Goal: Task Accomplishment & Management: Complete application form

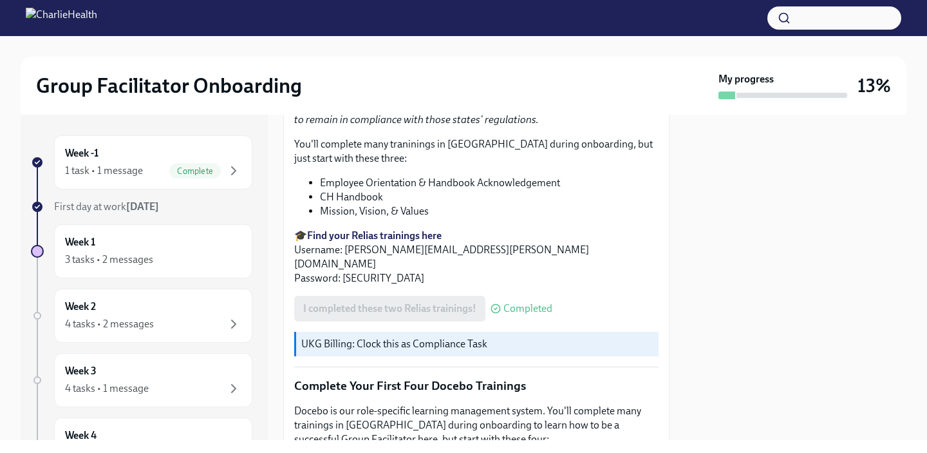
scroll to position [1477, 0]
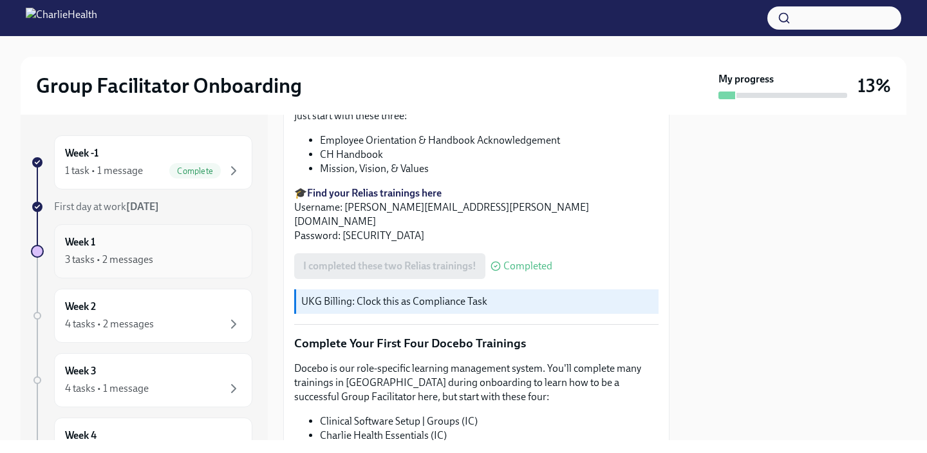
click at [151, 250] on div "Week 1 3 tasks • 2 messages" at bounding box center [153, 251] width 176 height 32
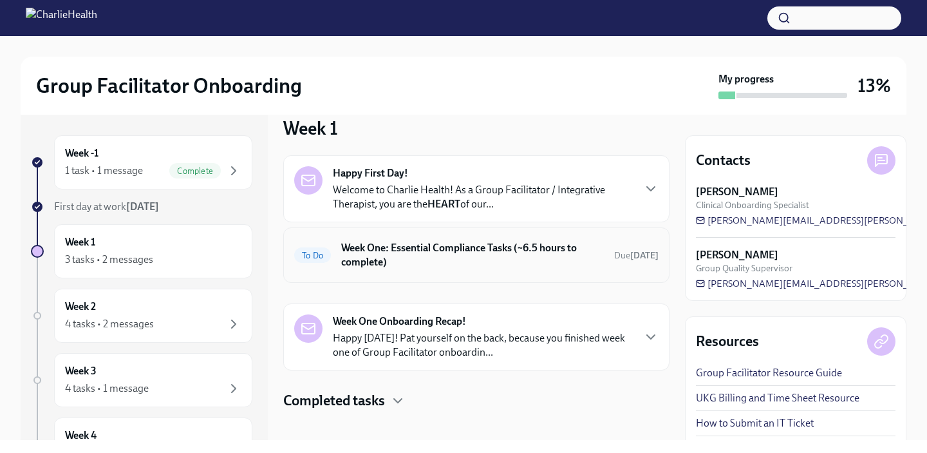
scroll to position [30, 0]
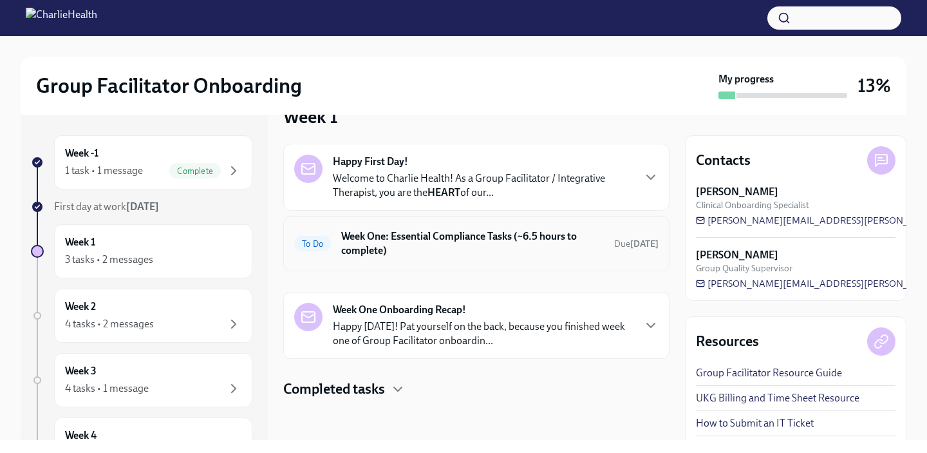
click at [492, 254] on h6 "Week One: Essential Compliance Tasks (~6.5 hours to complete)" at bounding box center [472, 243] width 263 height 28
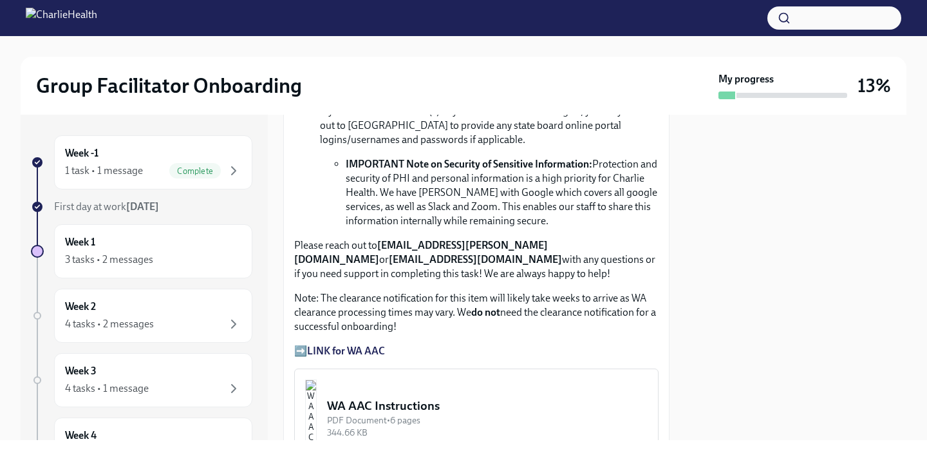
scroll to position [956, 0]
click at [363, 350] on strong "LINK for WA AAC" at bounding box center [346, 351] width 78 height 12
click at [444, 399] on div "WA AAC Instructions" at bounding box center [487, 406] width 321 height 17
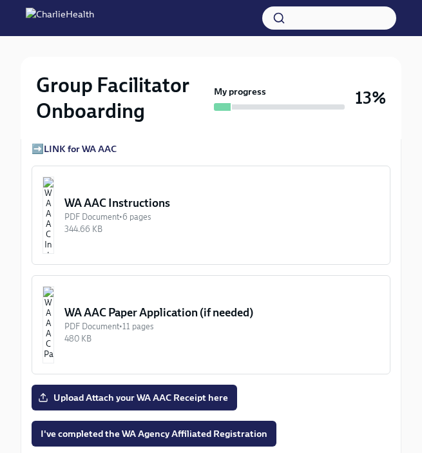
scroll to position [1188, 0]
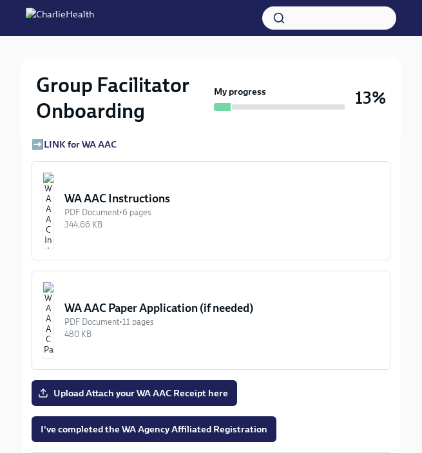
click at [208, 212] on div "PDF Document • 6 pages" at bounding box center [221, 212] width 315 height 12
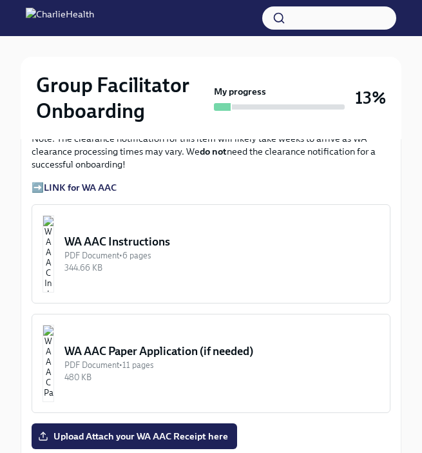
scroll to position [1144, 0]
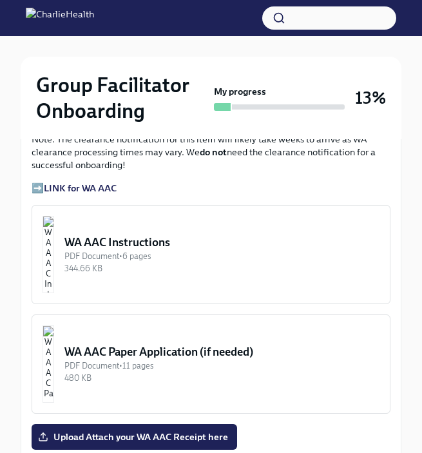
click at [98, 187] on strong "LINK for WA AAC" at bounding box center [80, 188] width 73 height 12
click at [175, 251] on div "PDF Document • 6 pages" at bounding box center [221, 256] width 315 height 12
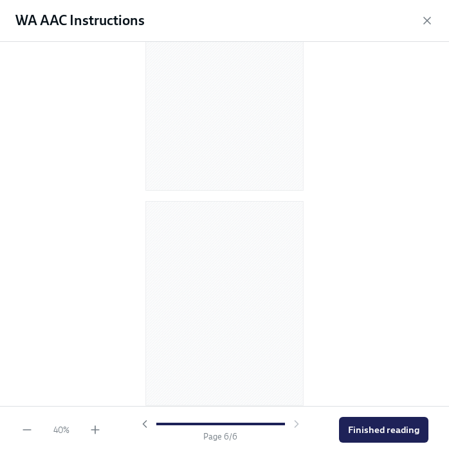
scroll to position [940, 0]
click at [166, 424] on div at bounding box center [220, 423] width 129 height 3
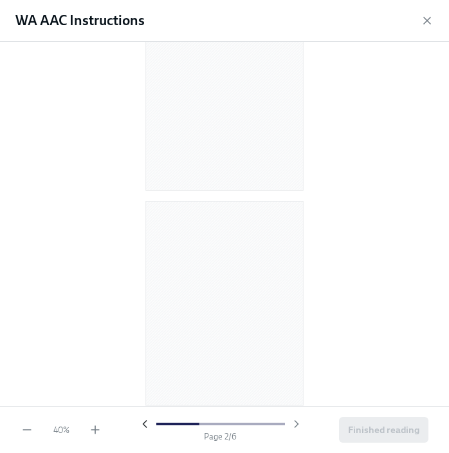
click at [143, 425] on icon "button" at bounding box center [144, 423] width 13 height 13
click at [143, 425] on div at bounding box center [220, 423] width 165 height 13
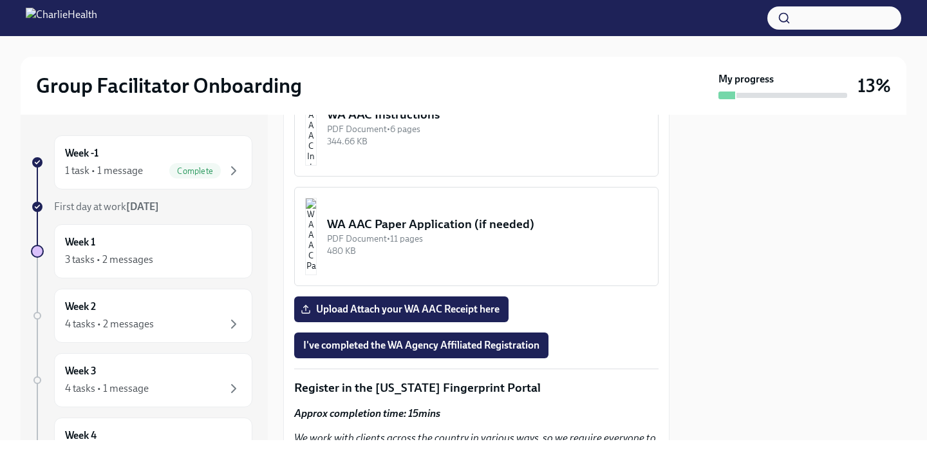
scroll to position [1222, 0]
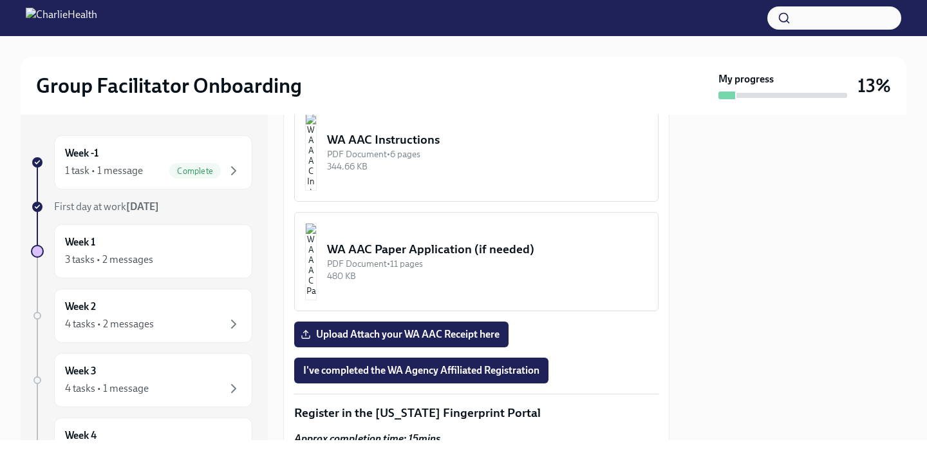
click at [390, 161] on div "344.66 KB" at bounding box center [487, 166] width 321 height 12
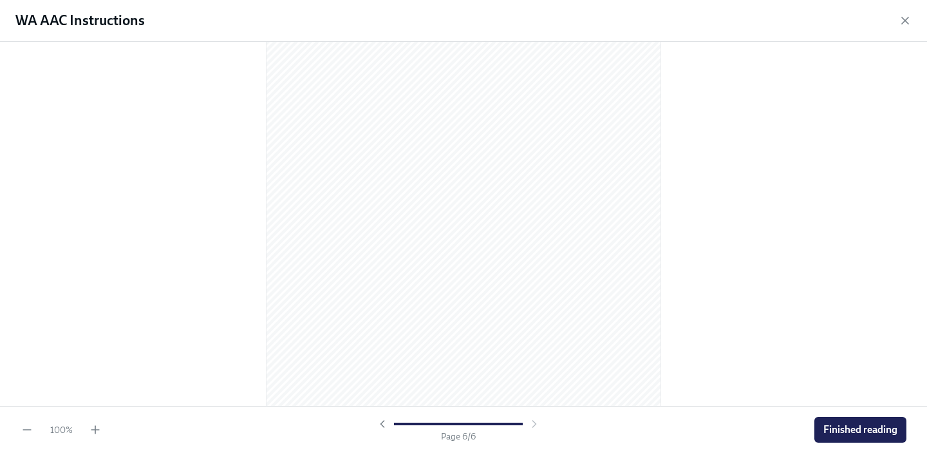
scroll to position [2776, 0]
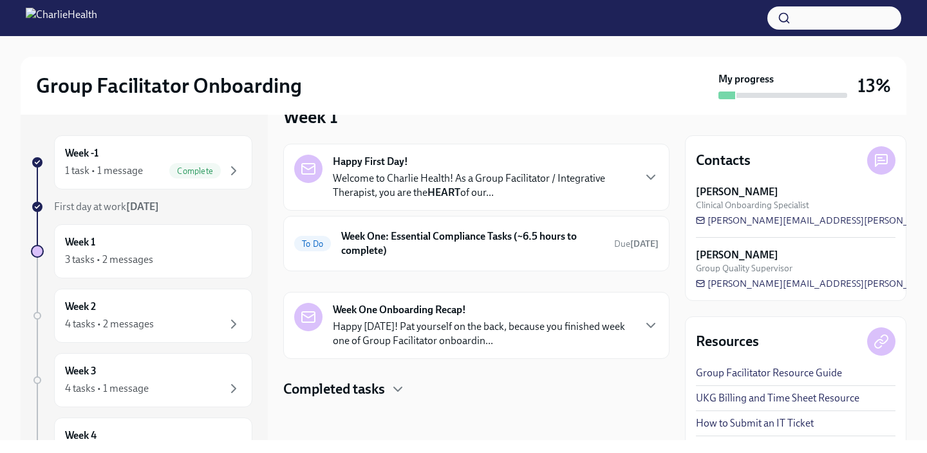
scroll to position [21, 0]
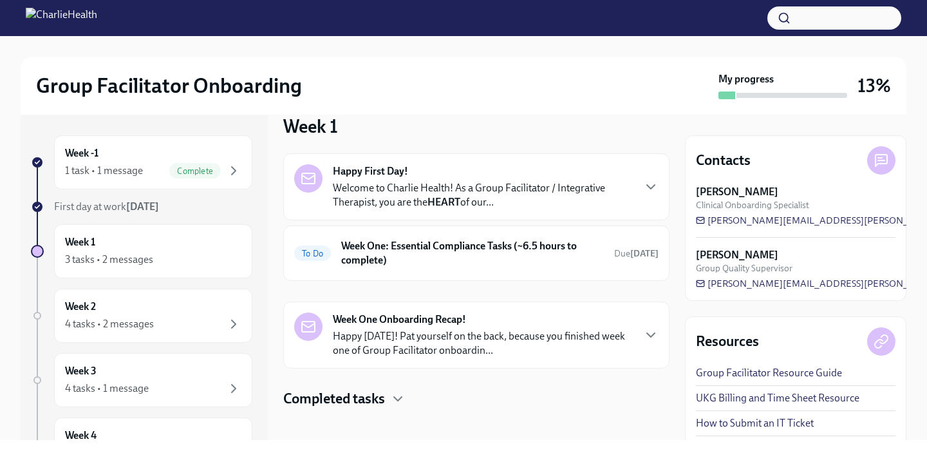
click at [433, 319] on strong "Week One Onboarding Recap!" at bounding box center [399, 319] width 133 height 14
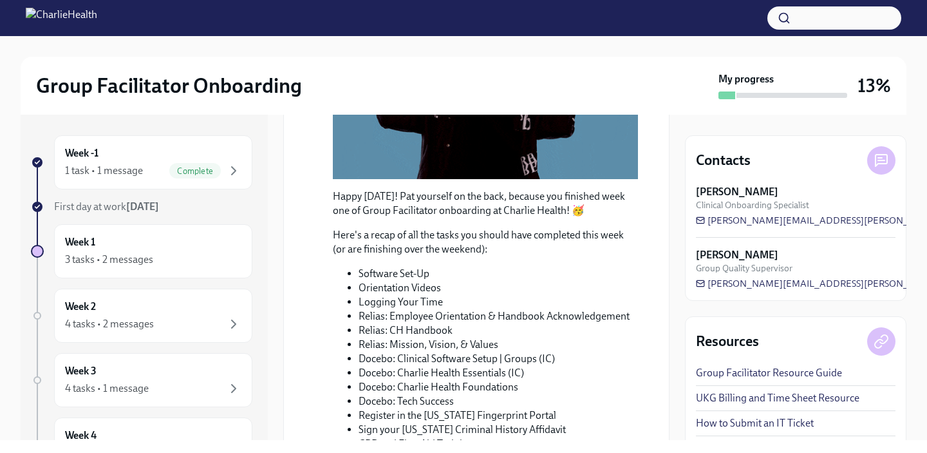
scroll to position [380, 0]
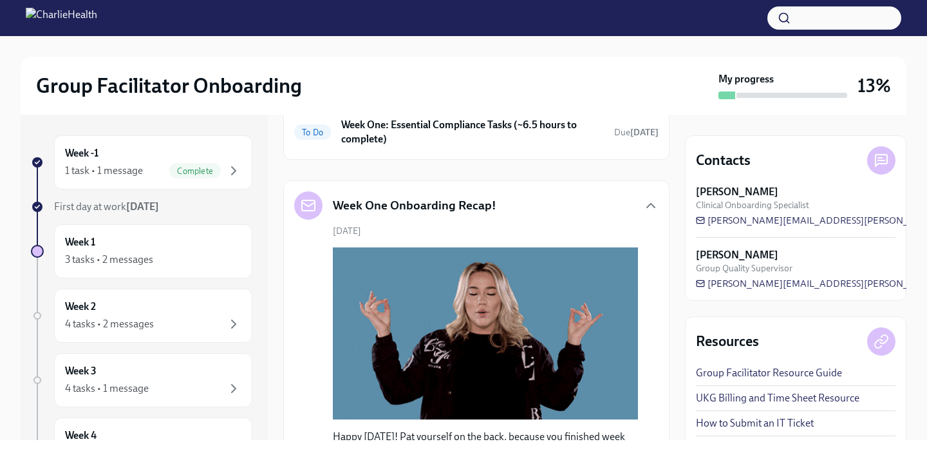
click at [442, 203] on h5 "Week One Onboarding Recap!" at bounding box center [415, 205] width 164 height 17
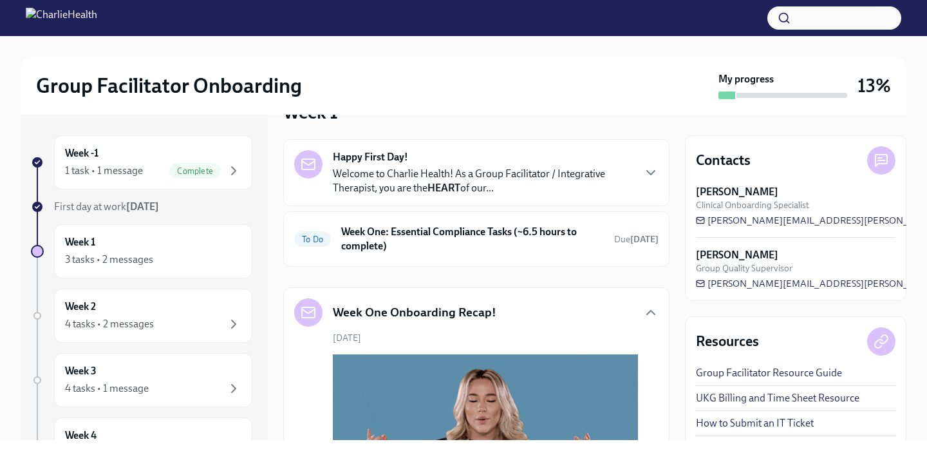
scroll to position [22, 0]
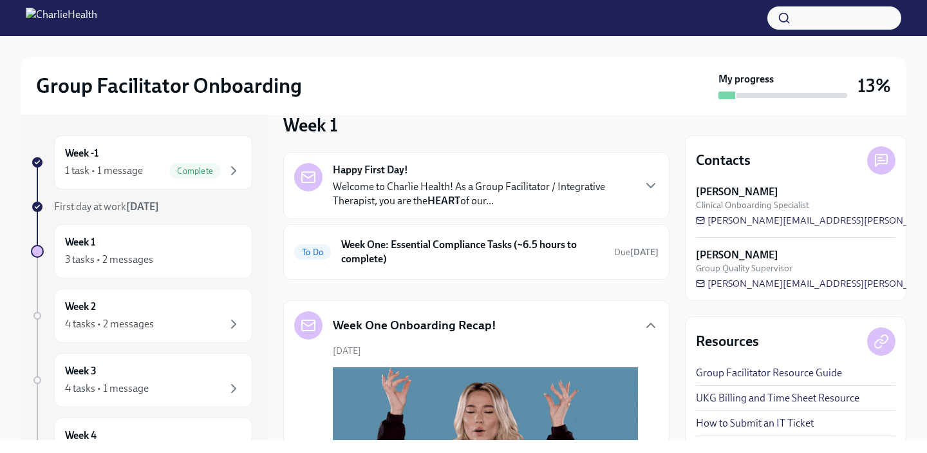
click at [425, 201] on p "Welcome to Charlie Health! As a Group Facilitator / Integrative Therapist, you …" at bounding box center [483, 194] width 300 height 28
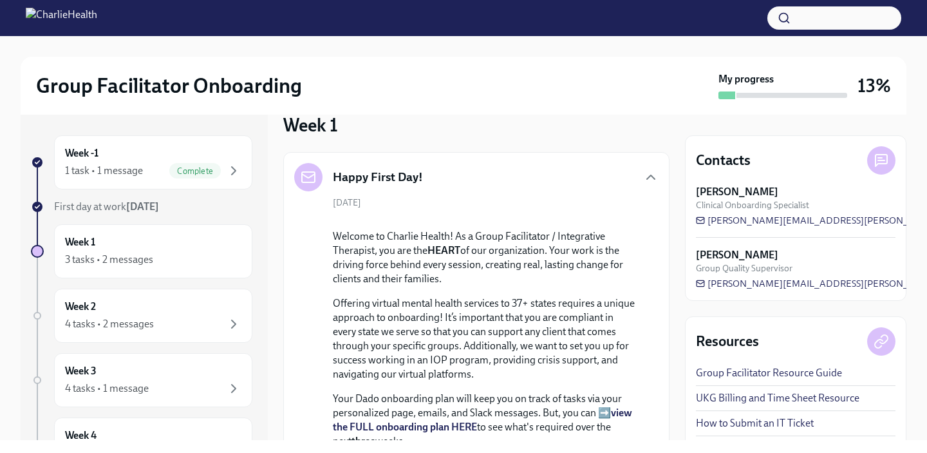
click at [412, 172] on h5 "Happy First Day!" at bounding box center [378, 177] width 90 height 17
click at [404, 179] on h5 "Happy First Day!" at bounding box center [378, 177] width 90 height 17
click at [647, 184] on icon "button" at bounding box center [650, 176] width 15 height 15
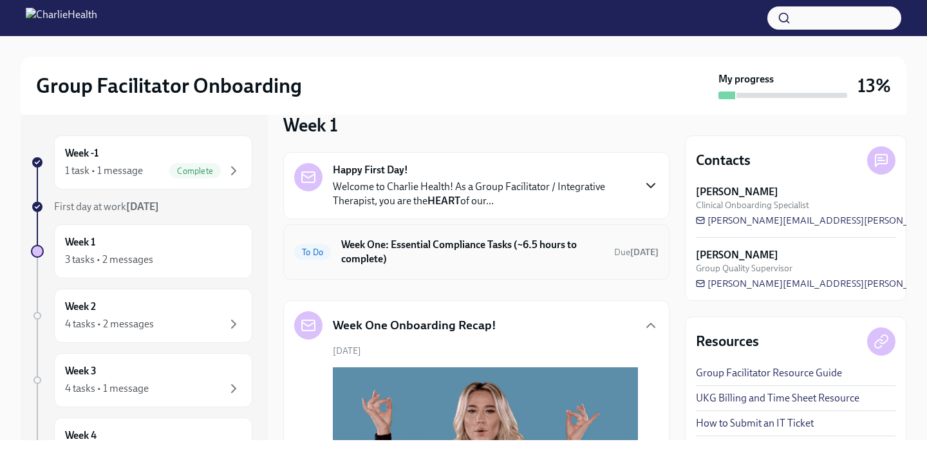
click at [514, 249] on h6 "Week One: Essential Compliance Tasks (~6.5 hours to complete)" at bounding box center [472, 252] width 263 height 28
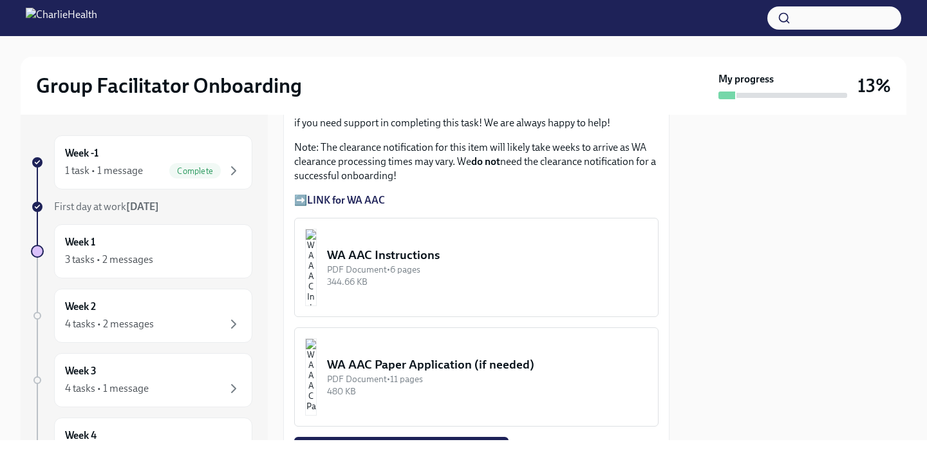
scroll to position [1228, 0]
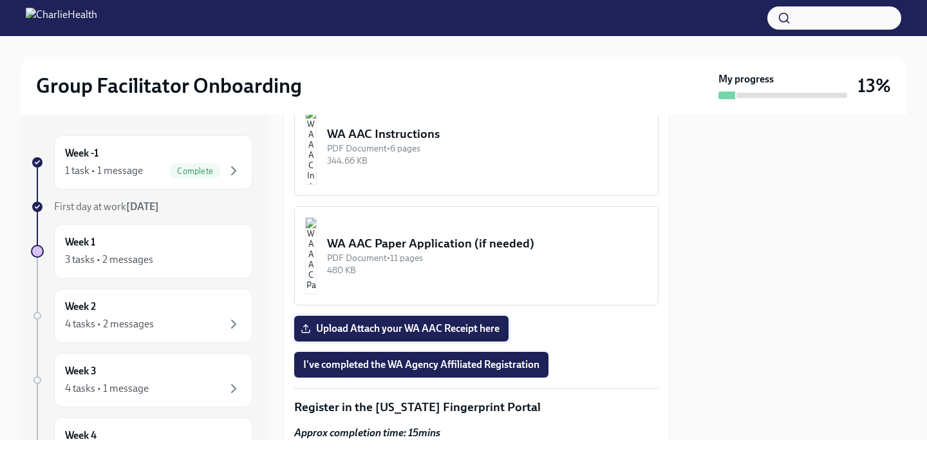
click at [454, 326] on span "Upload Attach your WA AAC Receipt here" at bounding box center [401, 328] width 196 height 13
click at [0, 0] on input "Upload Attach your WA AAC Receipt here" at bounding box center [0, 0] width 0 height 0
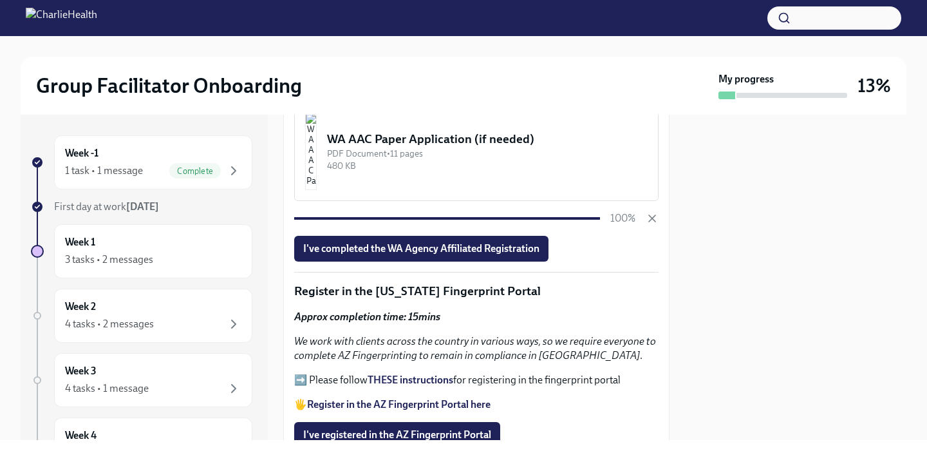
scroll to position [1339, 0]
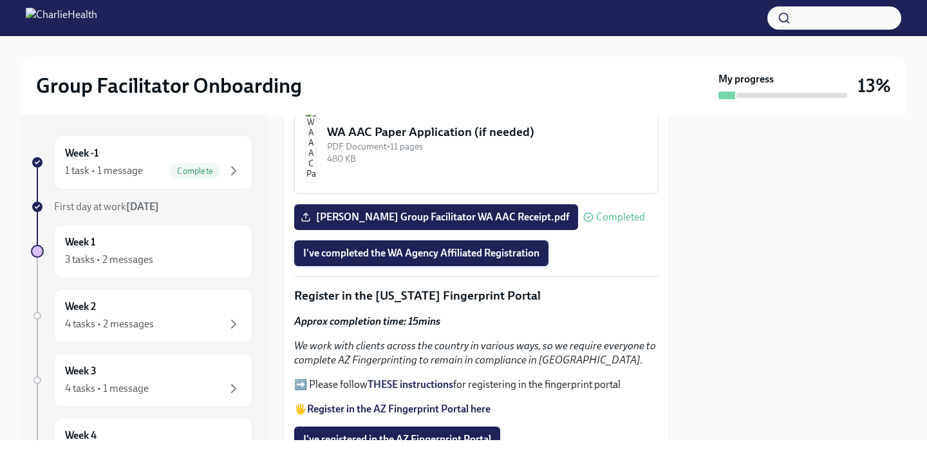
click at [454, 257] on span "I've completed the WA Agency Affiliated Registration" at bounding box center [421, 253] width 236 height 13
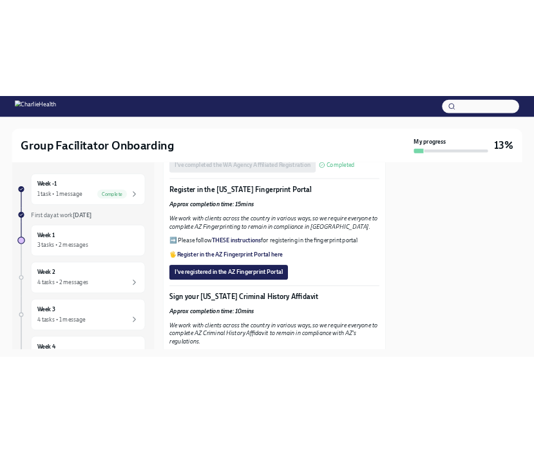
scroll to position [1470, 0]
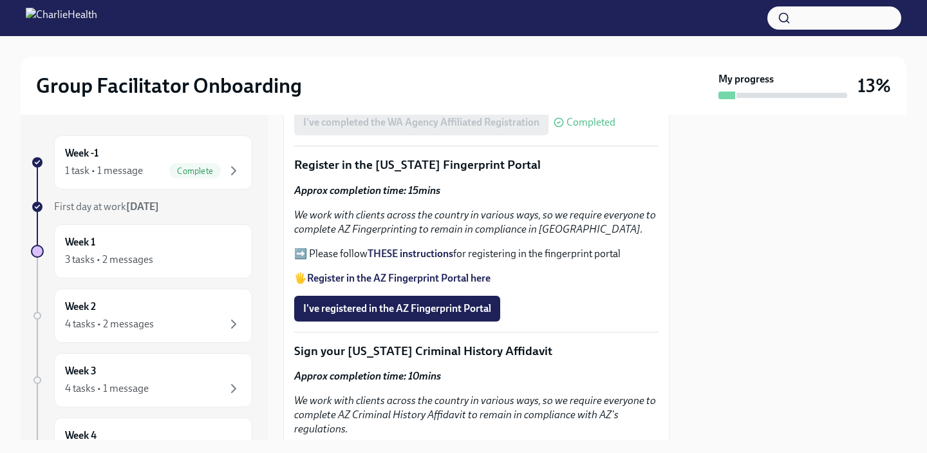
click at [380, 252] on strong "THESE instructions" at bounding box center [411, 253] width 86 height 12
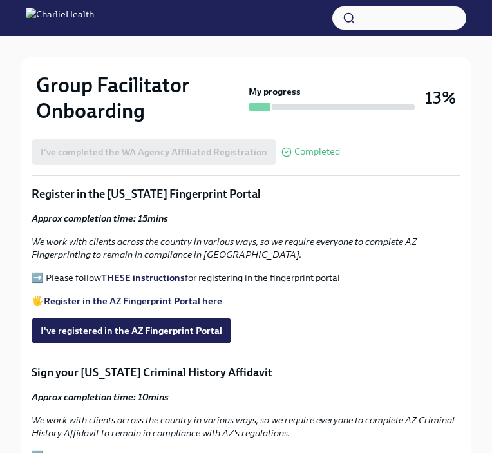
scroll to position [1449, 0]
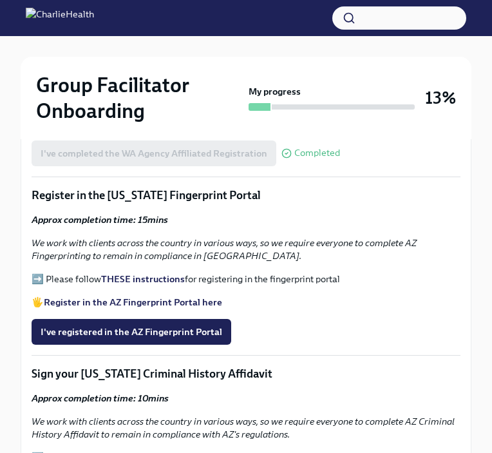
click at [110, 296] on strong "Register in the AZ Fingerprint Portal here" at bounding box center [133, 302] width 178 height 12
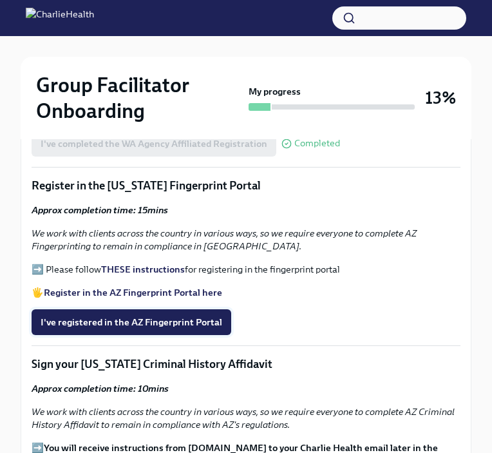
click at [126, 316] on span "I've registered in the AZ Fingerprint Portal" at bounding box center [132, 322] width 182 height 13
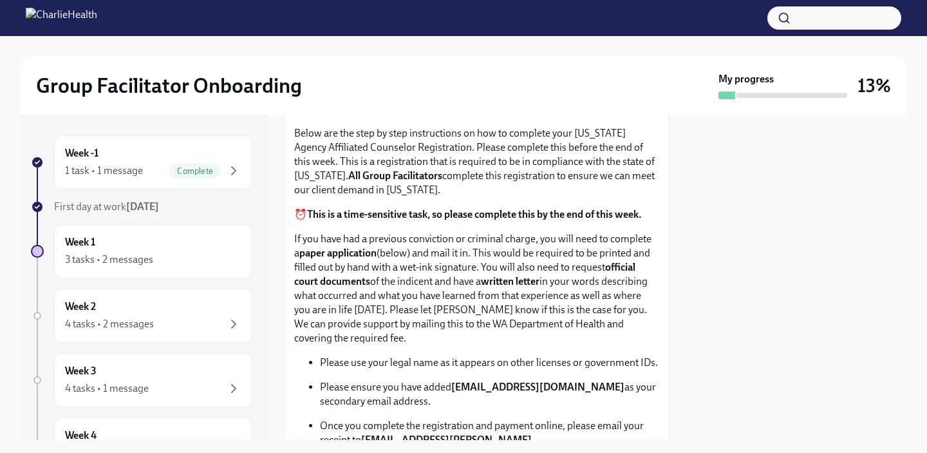
scroll to position [723, 0]
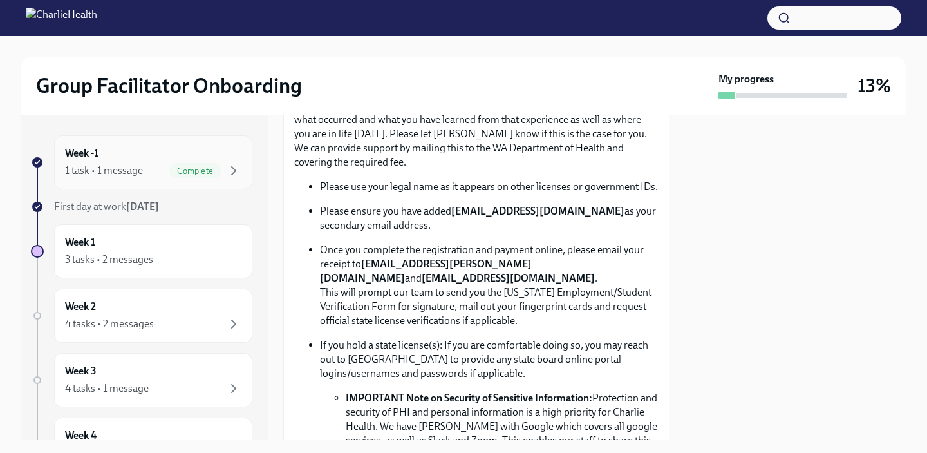
click at [126, 178] on div "1 task • 1 message Complete" at bounding box center [153, 170] width 176 height 15
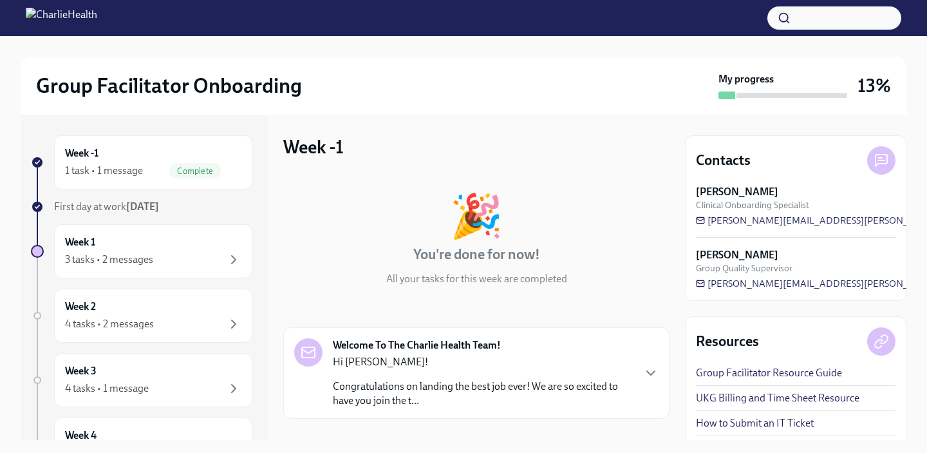
scroll to position [113, 0]
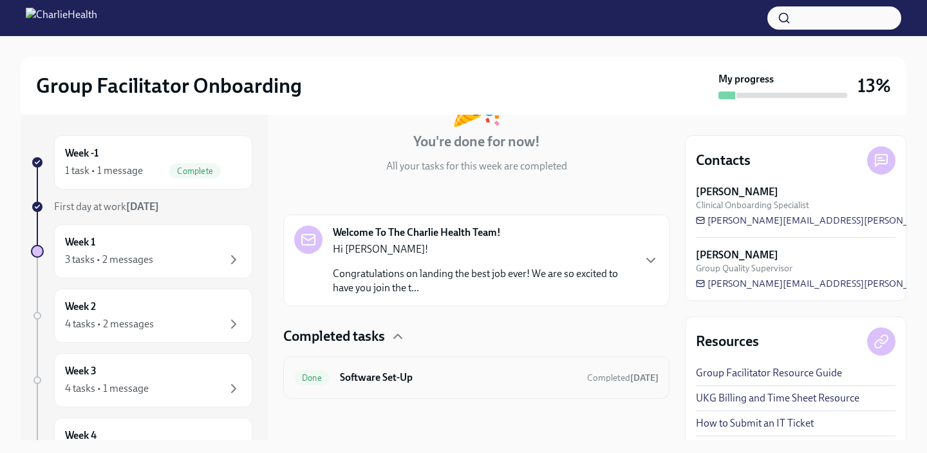
click at [444, 377] on h6 "Software Set-Up" at bounding box center [458, 377] width 237 height 14
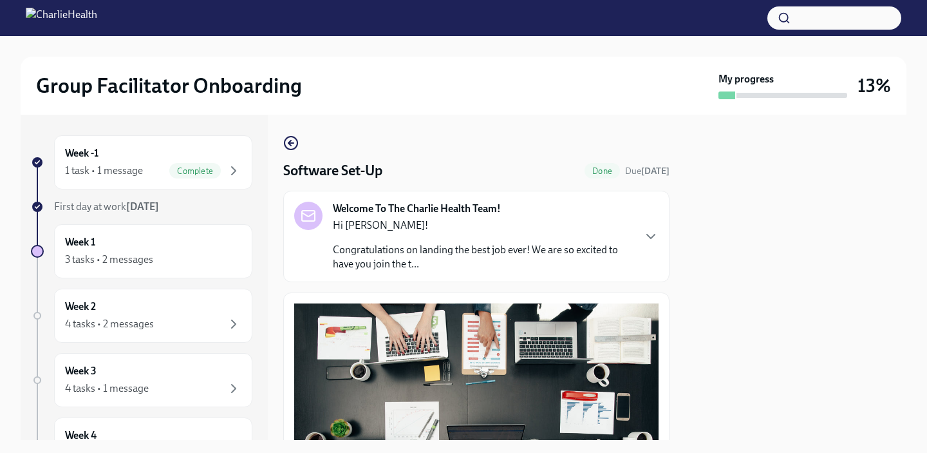
click at [398, 224] on p "Hi [PERSON_NAME]!" at bounding box center [483, 225] width 300 height 14
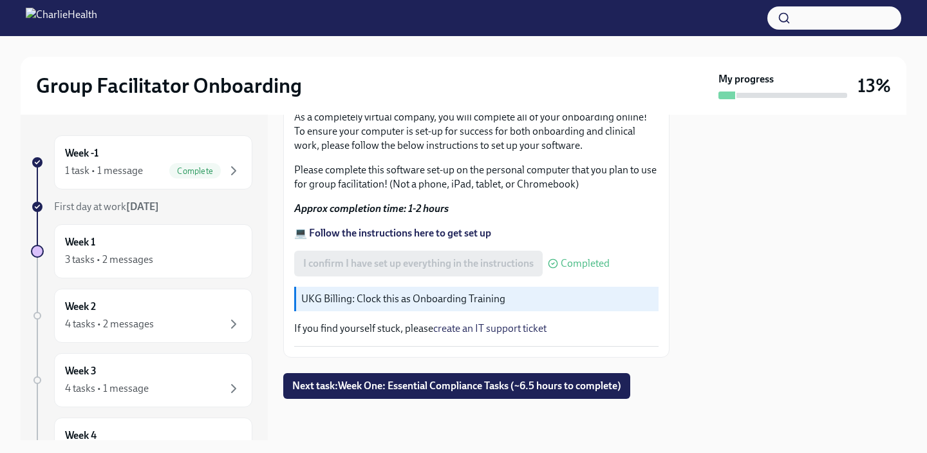
scroll to position [1168, 0]
click at [135, 231] on div "Week 1 3 tasks • 2 messages" at bounding box center [153, 251] width 198 height 54
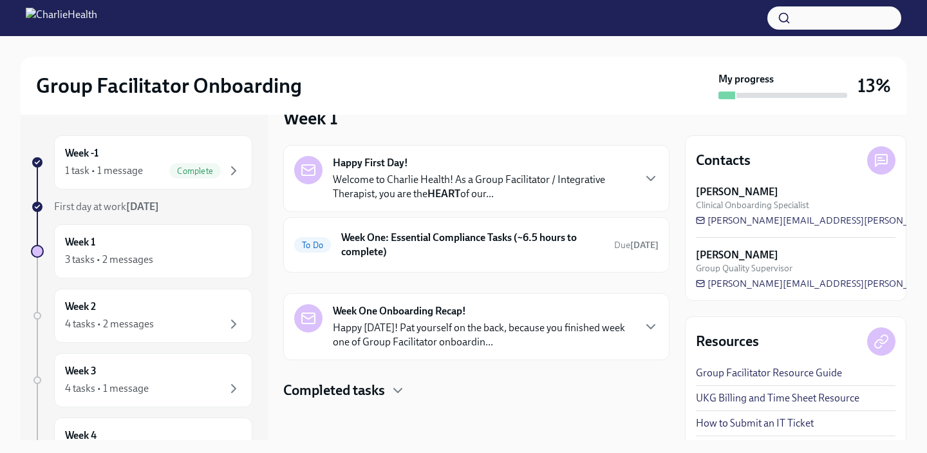
click at [475, 331] on p "Happy [DATE]! Pat yourself on the back, because you finished week one of Group …" at bounding box center [483, 335] width 300 height 28
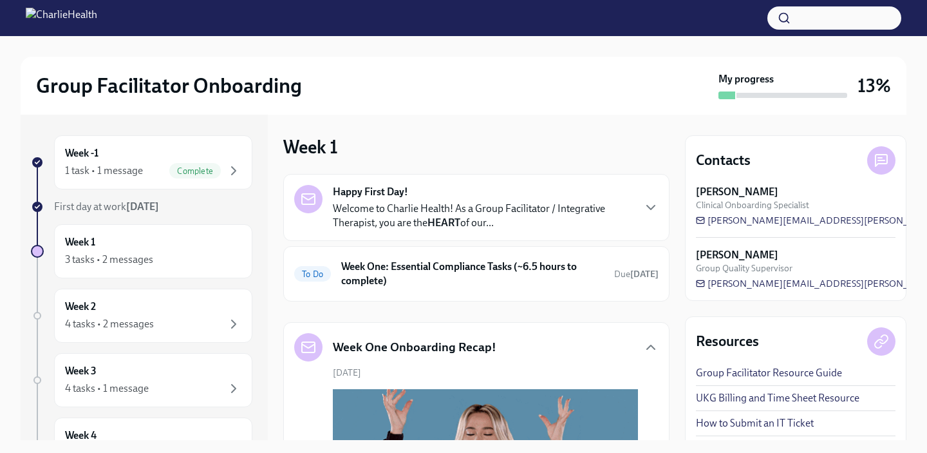
click at [424, 209] on p "Welcome to Charlie Health! As a Group Facilitator / Integrative Therapist, you …" at bounding box center [483, 216] width 300 height 28
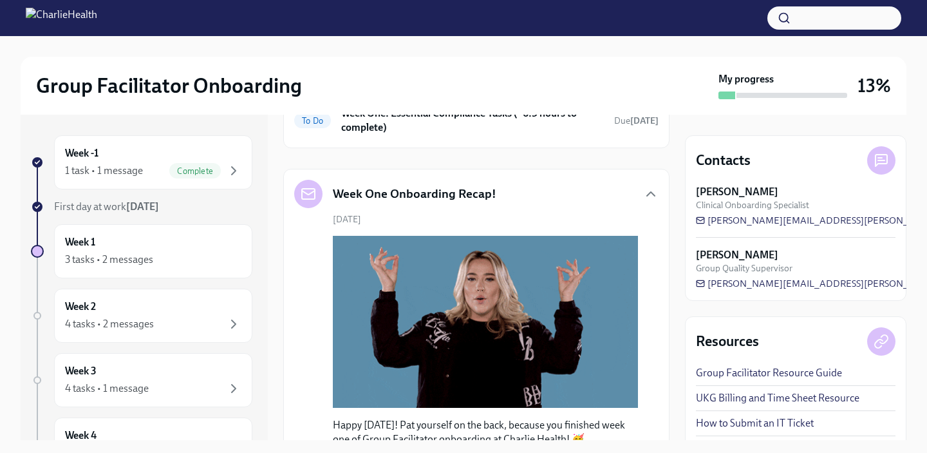
scroll to position [617, 0]
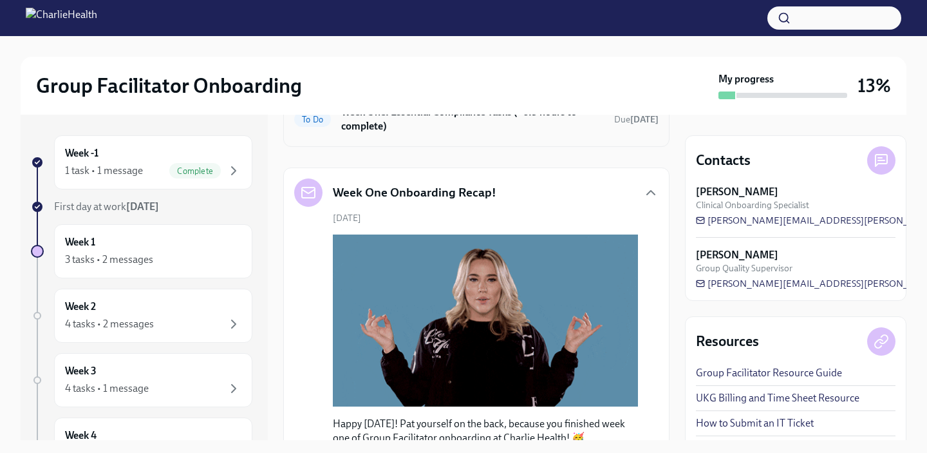
click at [453, 133] on h6 "Week One: Essential Compliance Tasks (~6.5 hours to complete)" at bounding box center [472, 119] width 263 height 28
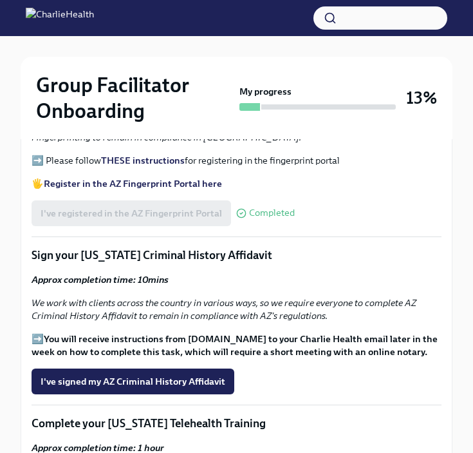
scroll to position [1570, 0]
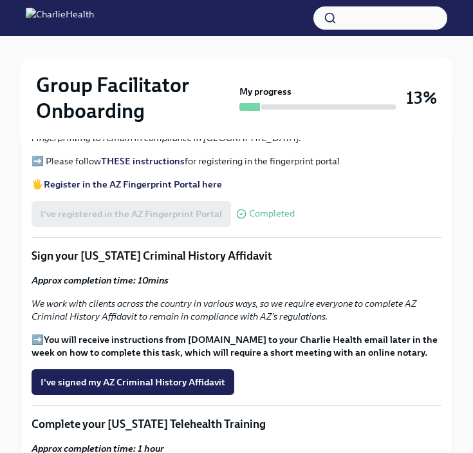
click at [137, 334] on strong "You will receive instructions from [DOMAIN_NAME] to your Charlie Health email l…" at bounding box center [235, 346] width 406 height 24
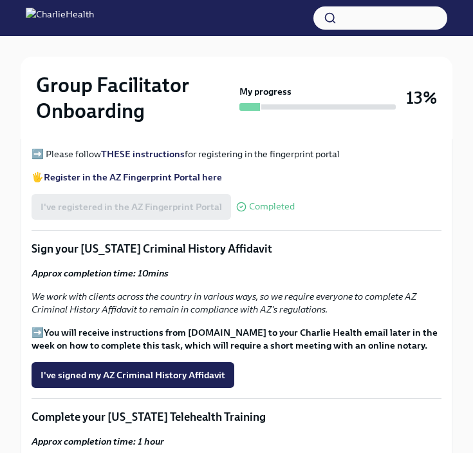
scroll to position [1580, 0]
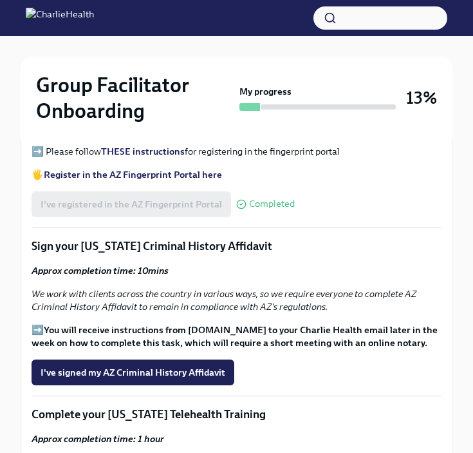
click at [87, 288] on em "We work with clients across the country in various ways, so we require everyone…" at bounding box center [224, 300] width 385 height 24
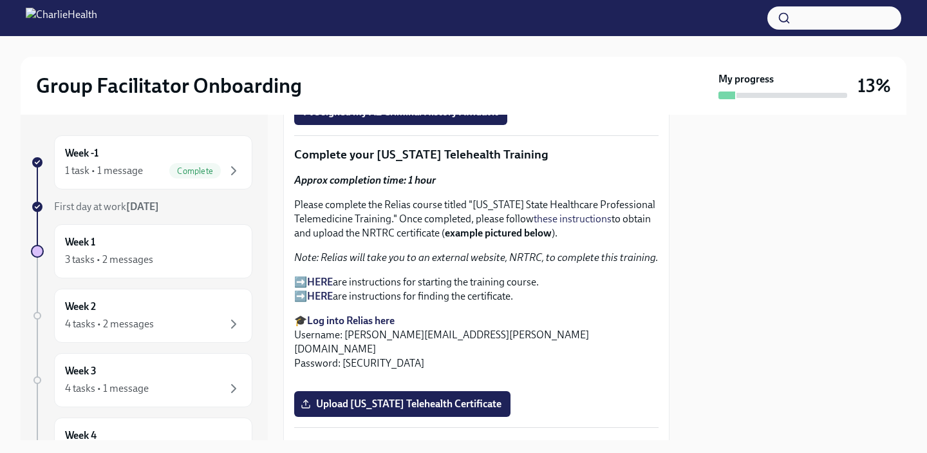
scroll to position [1869, 0]
click at [369, 321] on strong "Log into Relias here" at bounding box center [351, 321] width 88 height 12
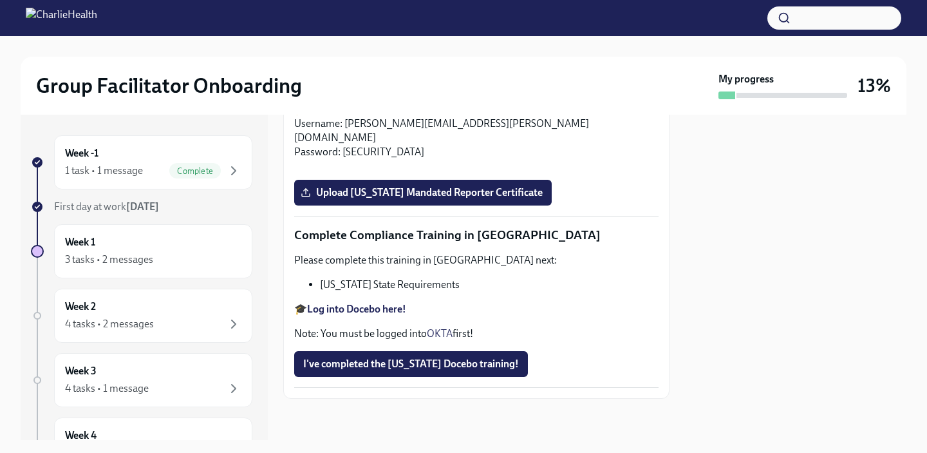
scroll to position [2832, 0]
click at [363, 311] on strong "Log into Docebo here!" at bounding box center [356, 309] width 99 height 12
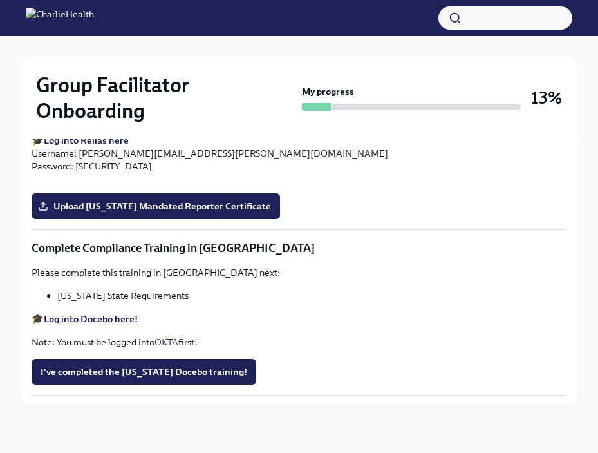
scroll to position [2828, 0]
click at [176, 213] on span "Upload [US_STATE] Mandated Reporter Certificate" at bounding box center [156, 206] width 231 height 13
click at [0, 0] on input "Upload [US_STATE] Mandated Reporter Certificate" at bounding box center [0, 0] width 0 height 0
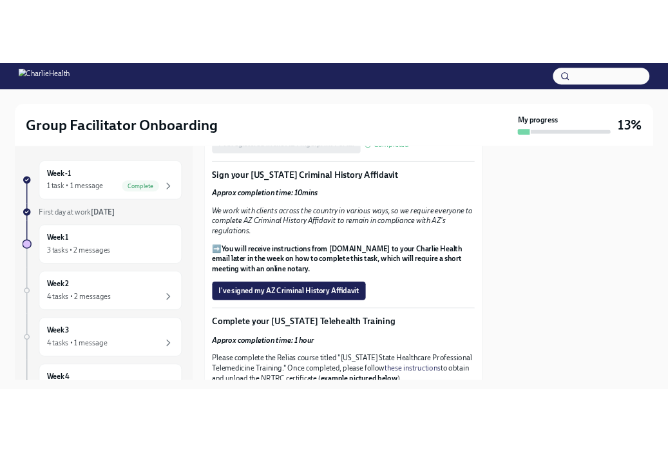
scroll to position [1825, 0]
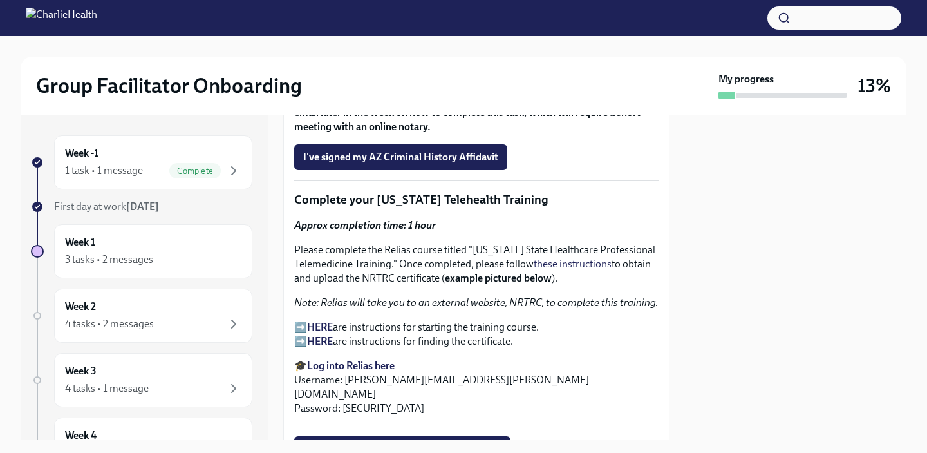
click at [322, 326] on strong "HERE" at bounding box center [320, 327] width 26 height 12
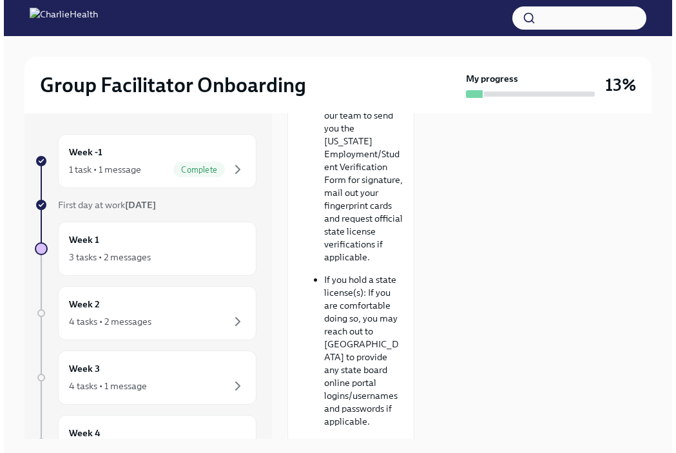
scroll to position [0, 0]
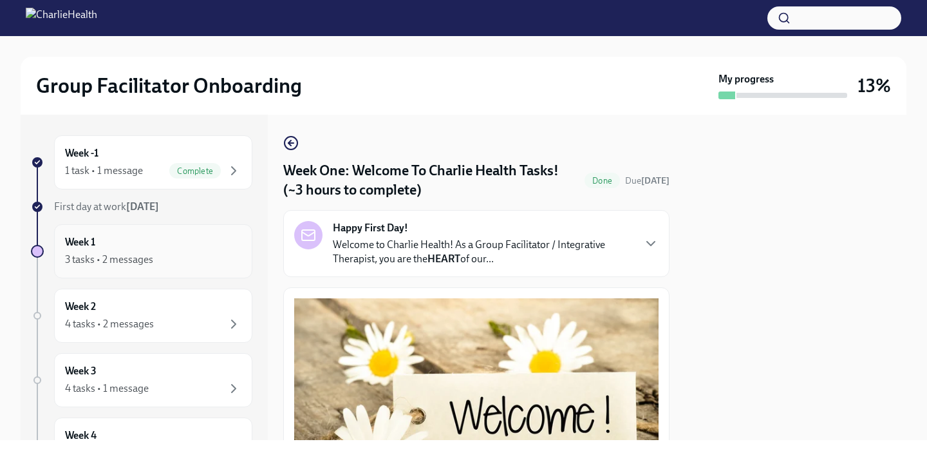
click at [102, 264] on div "3 tasks • 2 messages" at bounding box center [109, 259] width 88 height 14
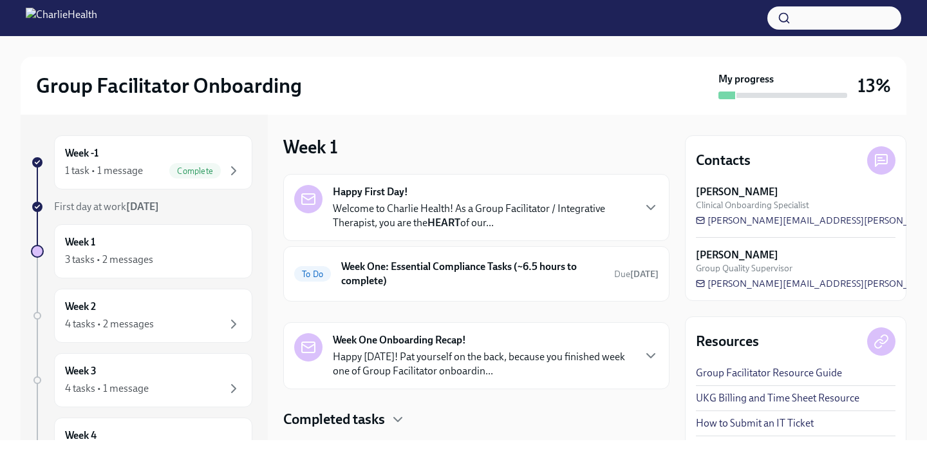
scroll to position [30, 0]
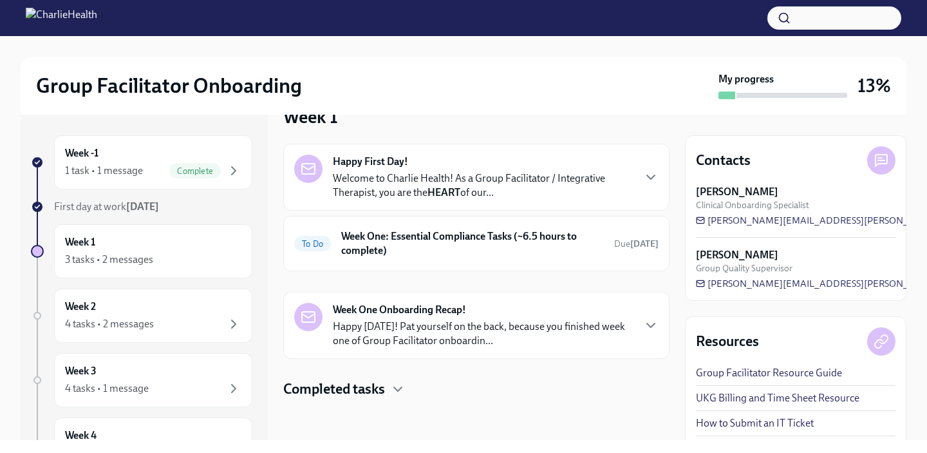
click at [435, 325] on p "Happy [DATE]! Pat yourself on the back, because you finished week one of Group …" at bounding box center [483, 333] width 300 height 28
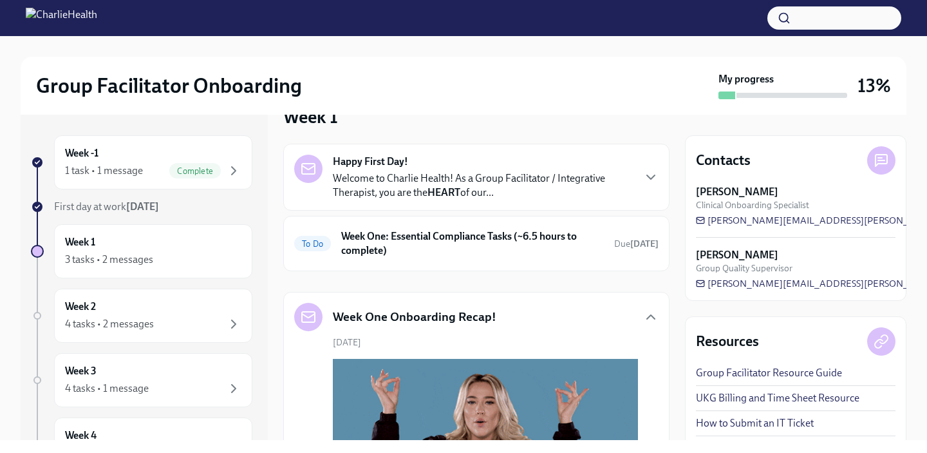
click at [435, 325] on div "Week One Onboarding Recap!" at bounding box center [395, 317] width 202 height 28
click at [144, 241] on div "Week 1 3 tasks • 2 messages" at bounding box center [153, 251] width 176 height 32
click at [161, 256] on div "3 tasks • 2 messages" at bounding box center [153, 259] width 176 height 15
click at [439, 254] on h6 "Week One: Essential Compliance Tasks (~6.5 hours to complete)" at bounding box center [472, 243] width 263 height 28
